Goal: Navigation & Orientation: Find specific page/section

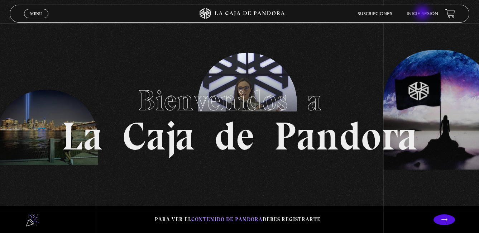
click at [423, 14] on link "Inicie sesión" at bounding box center [422, 14] width 32 height 4
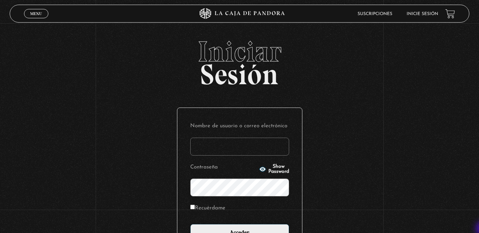
type input "[PERSON_NAME][EMAIL_ADDRESS][PERSON_NAME][DOMAIN_NAME]"
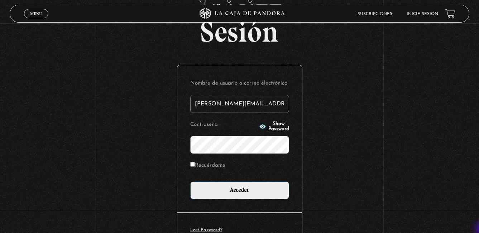
scroll to position [43, 0]
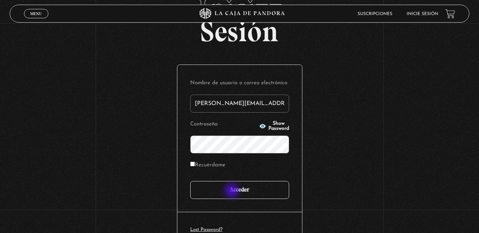
click at [232, 191] on input "Acceder" at bounding box center [239, 190] width 99 height 18
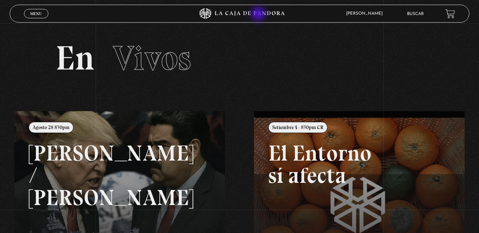
click at [259, 15] on icon at bounding box center [240, 13] width 144 height 11
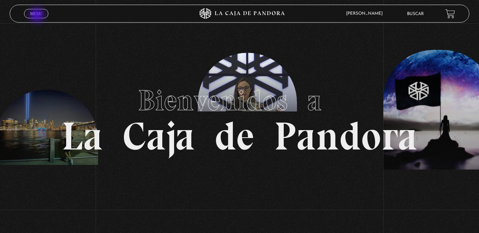
click at [38, 16] on span "Menu" at bounding box center [36, 13] width 12 height 4
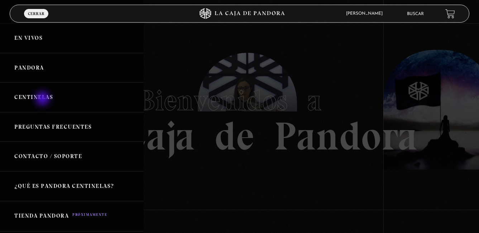
click at [43, 99] on link "Centinelas" at bounding box center [72, 97] width 144 height 30
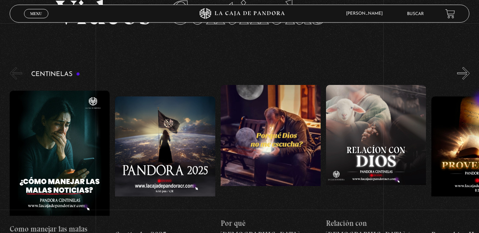
scroll to position [42, 0]
